Goal: Task Accomplishment & Management: Use online tool/utility

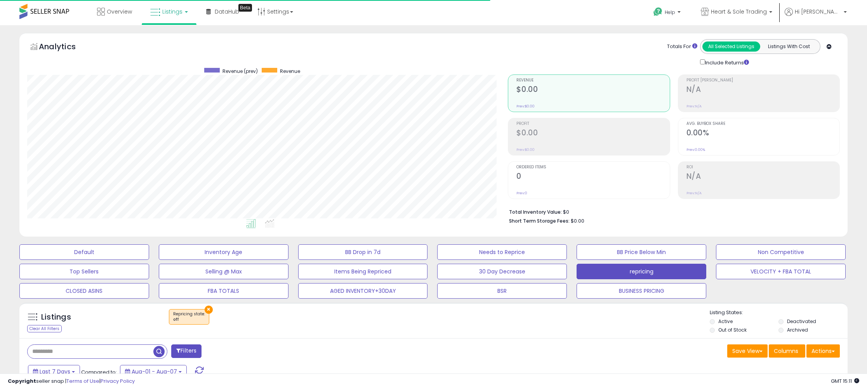
select select "**"
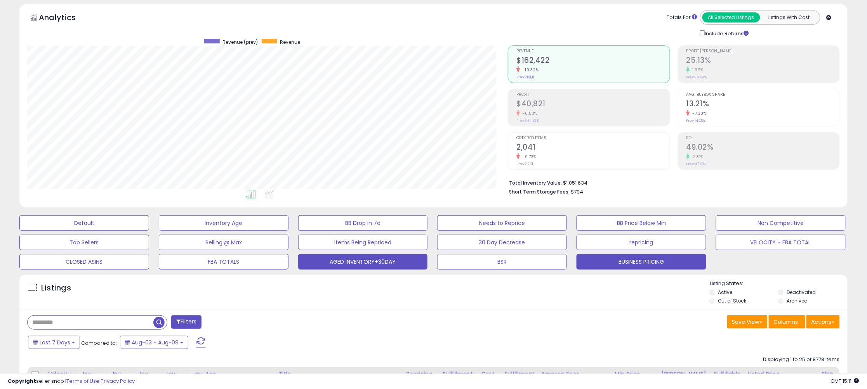
scroll to position [31, 0]
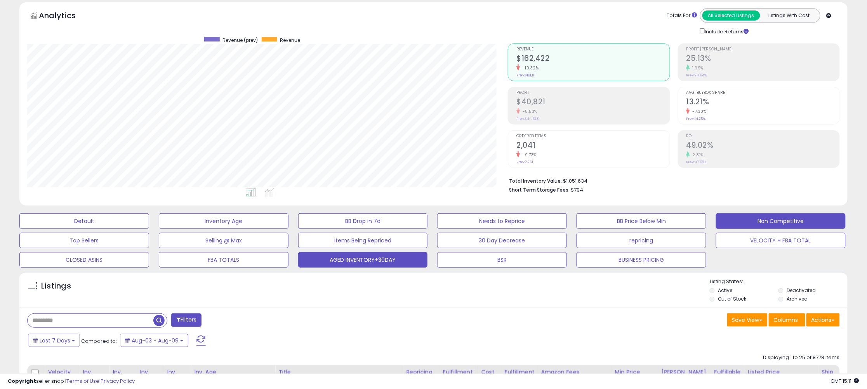
click at [149, 224] on button "Non Competitive" at bounding box center [84, 221] width 130 height 16
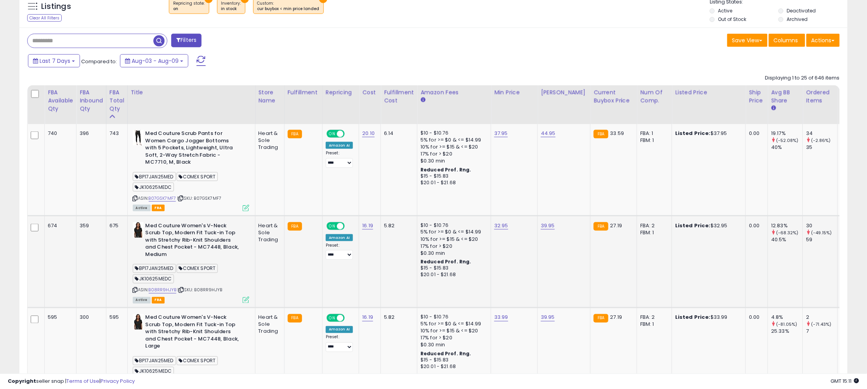
scroll to position [159, 481]
click at [138, 198] on icon at bounding box center [135, 198] width 5 height 4
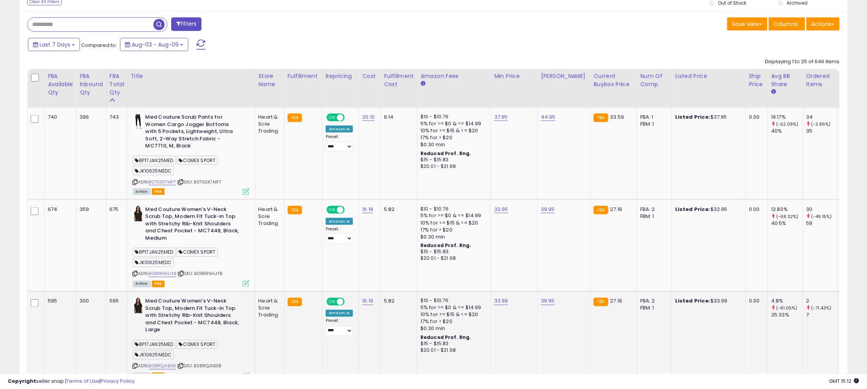
scroll to position [327, 0]
drag, startPoint x: 817, startPoint y: 23, endPoint x: 818, endPoint y: 29, distance: 5.8
click at [817, 23] on button "Actions" at bounding box center [822, 24] width 33 height 13
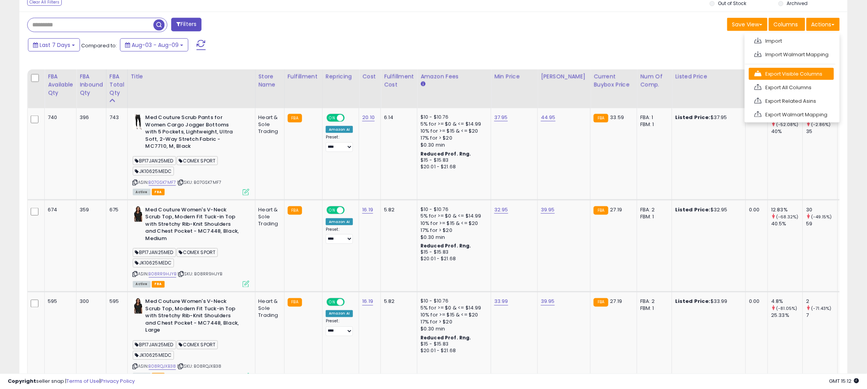
click at [808, 73] on link "Export Visible Columns" at bounding box center [791, 74] width 85 height 12
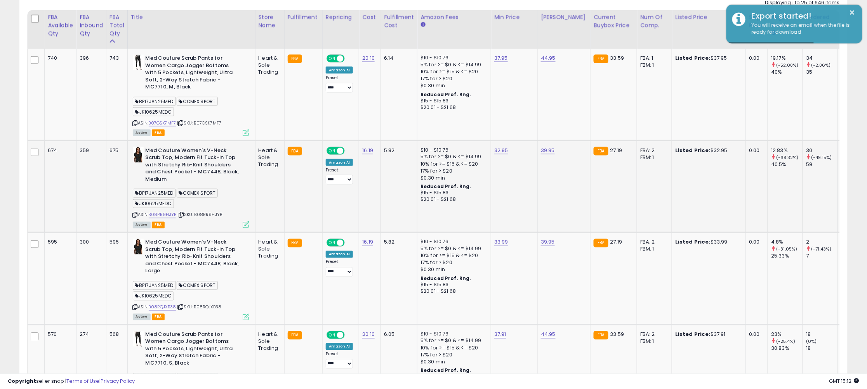
scroll to position [385, 0]
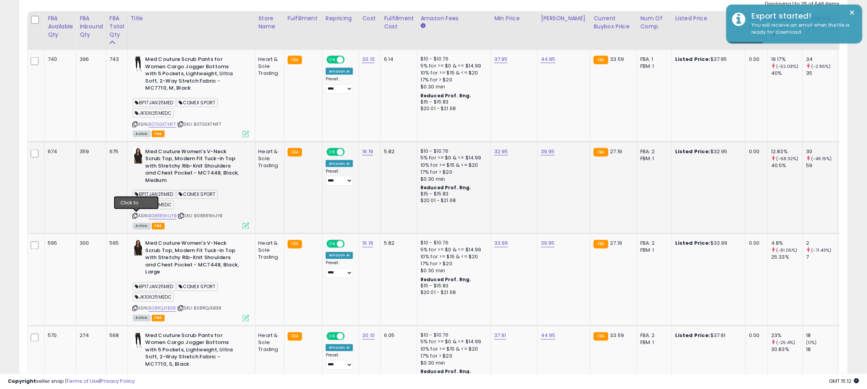
click at [136, 217] on icon at bounding box center [135, 216] width 5 height 4
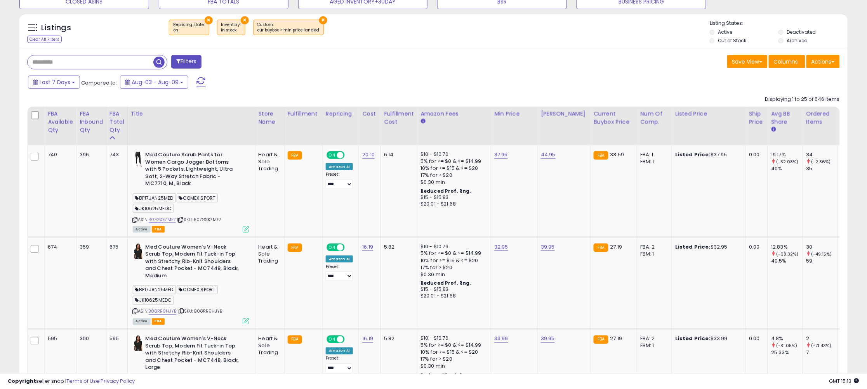
scroll to position [289, 0]
click at [823, 62] on button "Actions" at bounding box center [822, 62] width 33 height 13
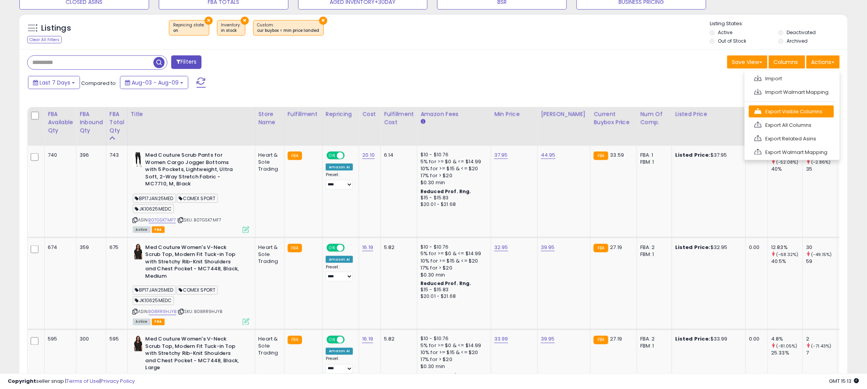
click at [803, 109] on link "Export Visible Columns" at bounding box center [791, 112] width 85 height 12
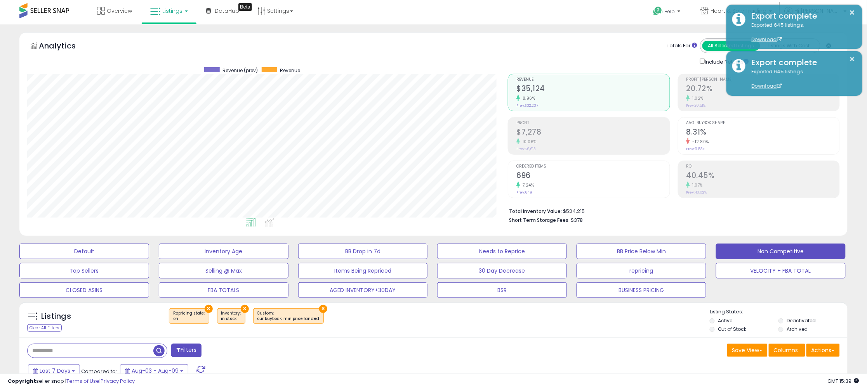
scroll to position [0, 0]
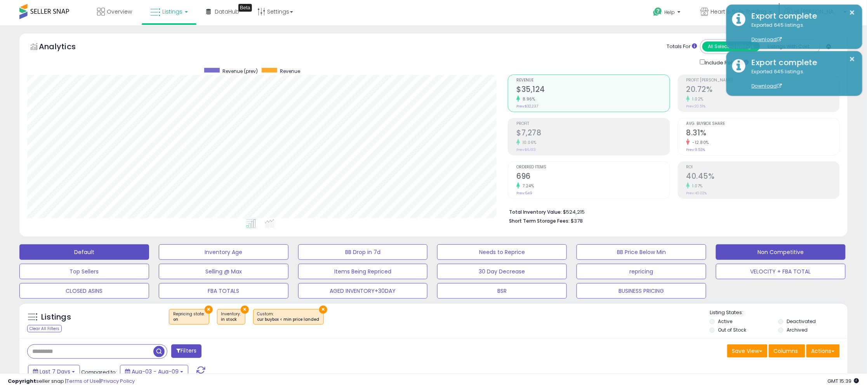
click at [113, 252] on button "Default" at bounding box center [84, 253] width 130 height 16
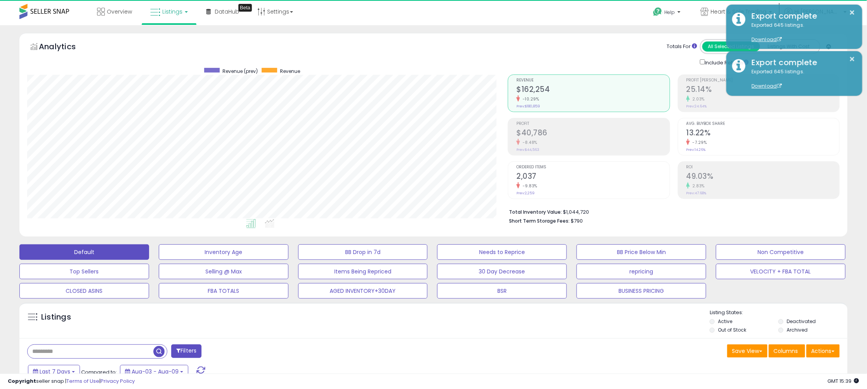
scroll to position [159, 481]
